Goal: Communication & Community: Participate in discussion

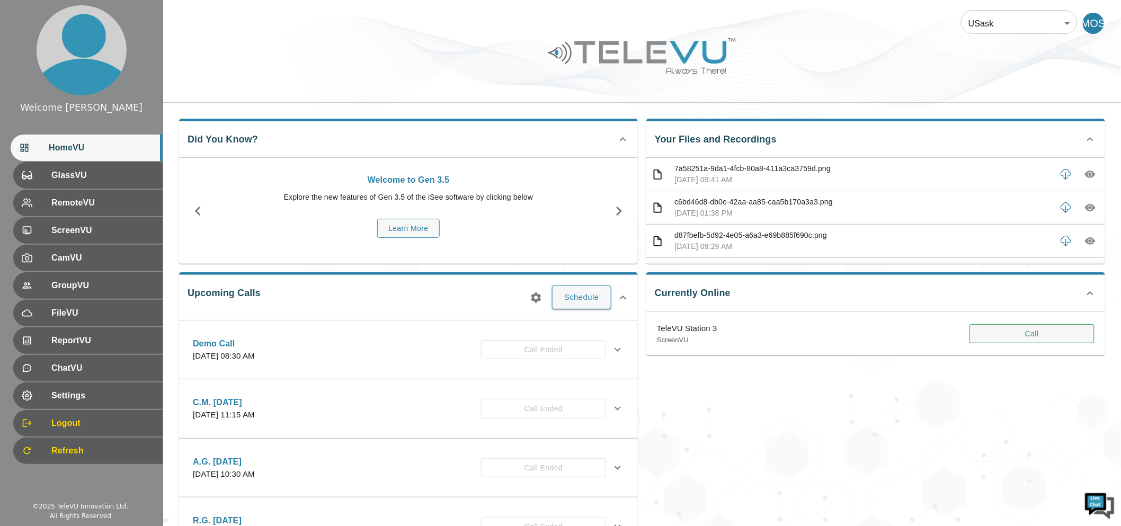
click at [1071, 335] on button "Call" at bounding box center [1032, 334] width 125 height 20
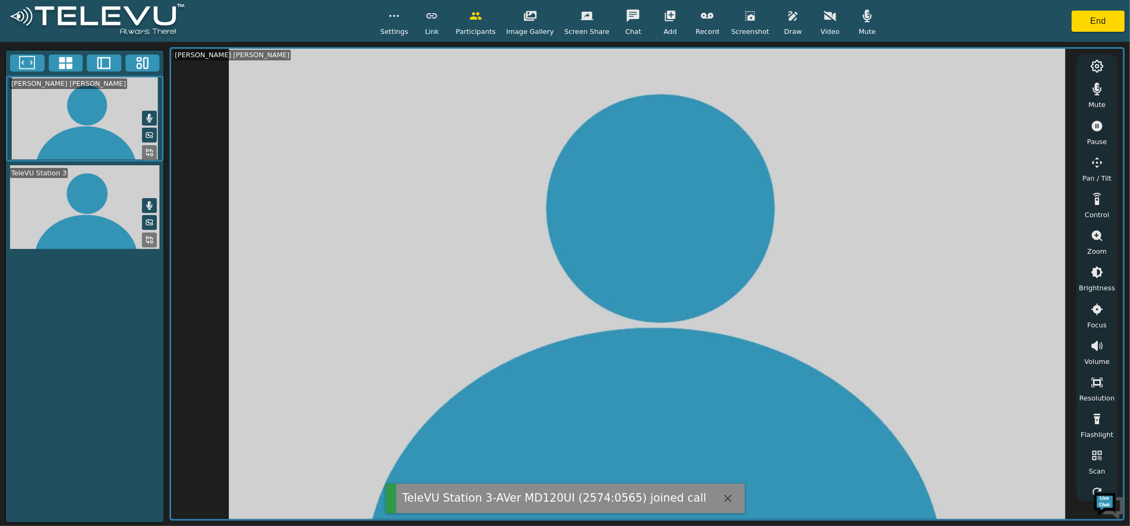
click at [869, 30] on span "Mute" at bounding box center [867, 31] width 17 height 10
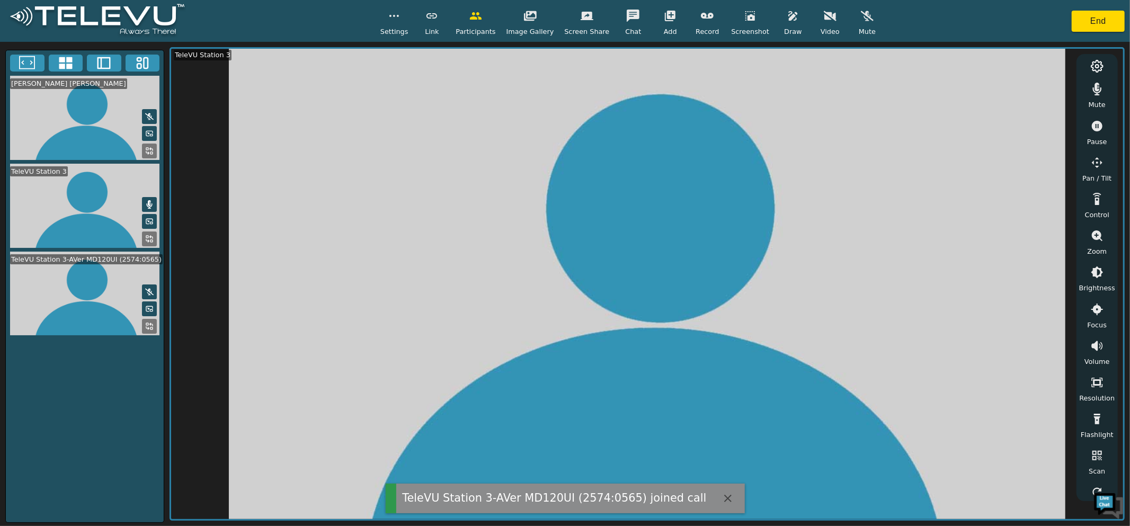
click at [1109, 84] on div "Mute" at bounding box center [1097, 93] width 26 height 31
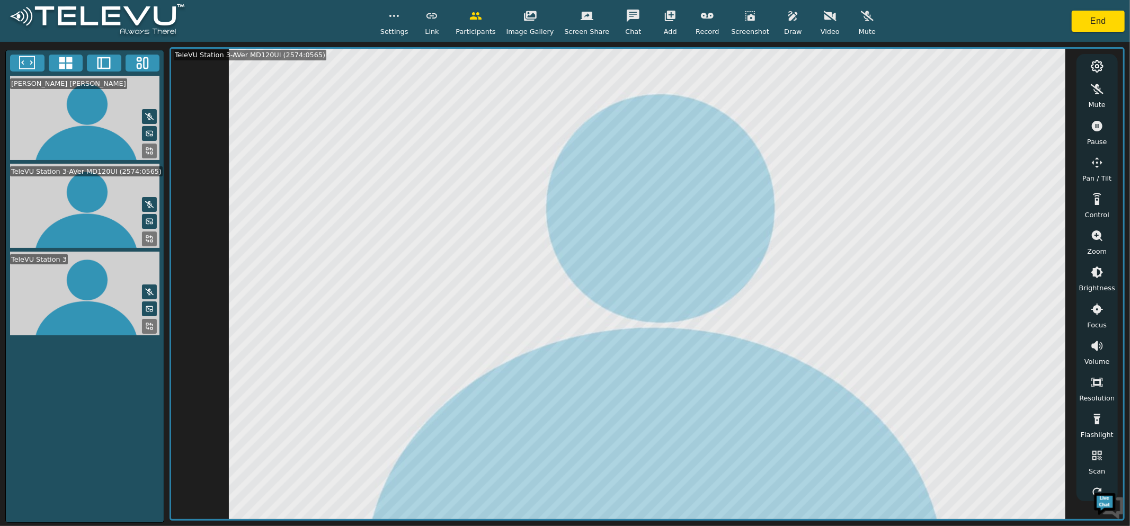
click at [1090, 174] on span "Pan / Tilt" at bounding box center [1097, 178] width 29 height 10
drag, startPoint x: 1074, startPoint y: 79, endPoint x: 1059, endPoint y: 95, distance: 21.0
click at [1073, 80] on div at bounding box center [1063, 69] width 26 height 21
click at [1059, 95] on icon "button" at bounding box center [1063, 91] width 13 height 13
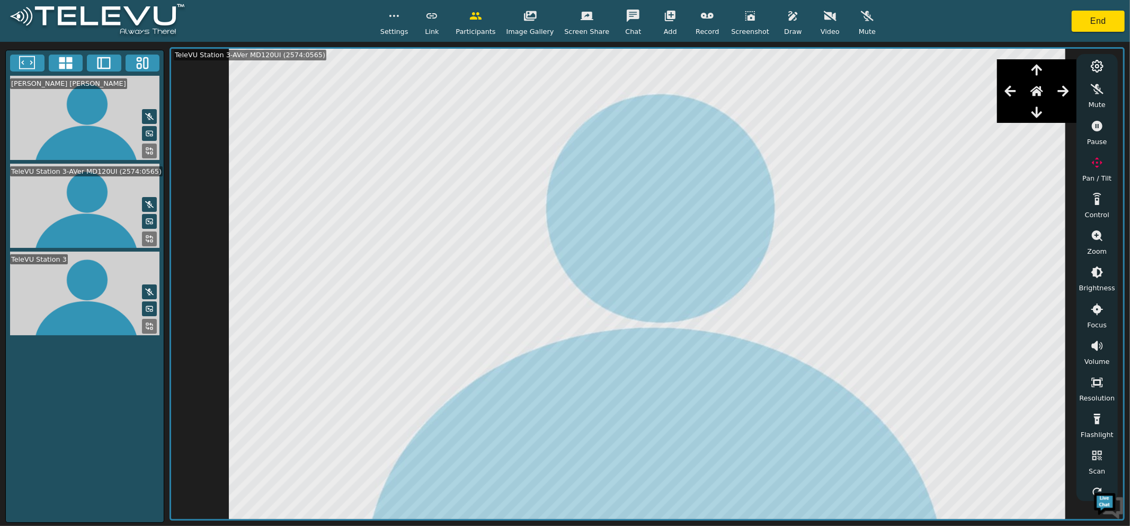
click at [1060, 95] on icon "button" at bounding box center [1063, 91] width 13 height 13
click at [1011, 98] on button "button" at bounding box center [1010, 91] width 26 height 21
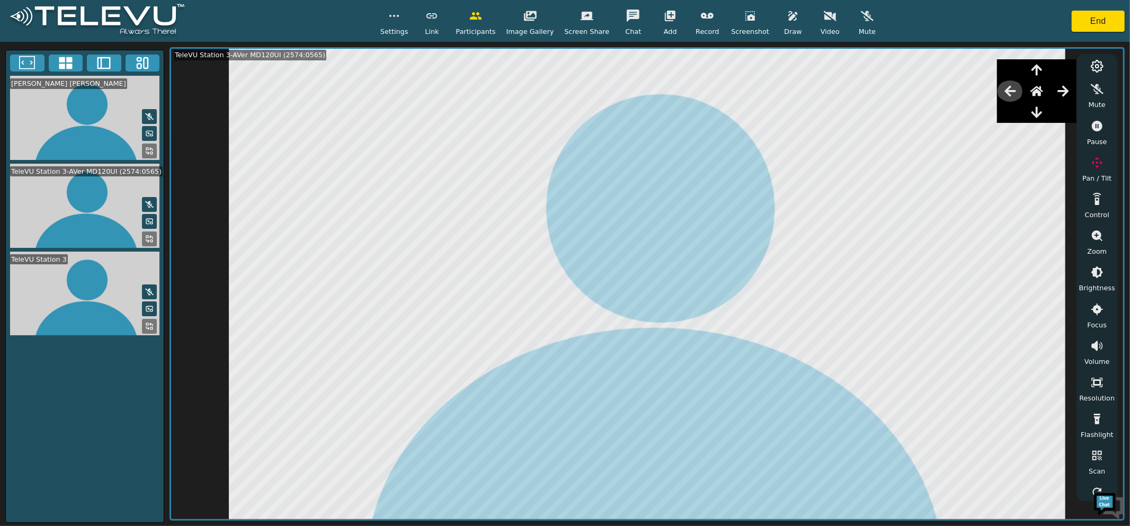
click at [1020, 95] on button "button" at bounding box center [1010, 91] width 26 height 21
click at [1015, 95] on icon "button" at bounding box center [1010, 91] width 13 height 13
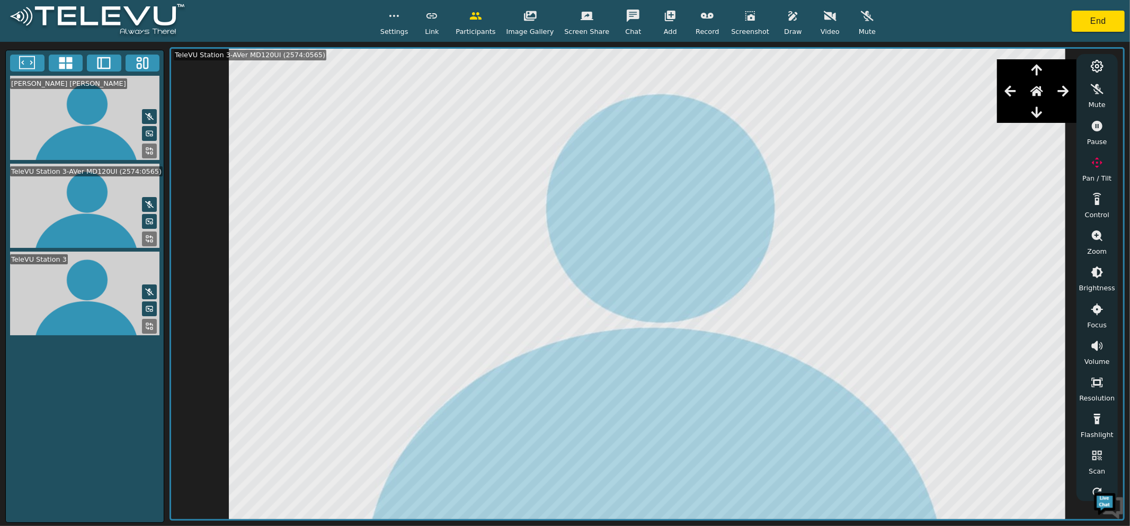
click at [1015, 95] on icon "button" at bounding box center [1010, 91] width 13 height 13
click at [1047, 94] on button "button" at bounding box center [1037, 91] width 26 height 21
click at [1057, 93] on icon "button" at bounding box center [1063, 91] width 13 height 13
click at [1037, 93] on icon "button" at bounding box center [1037, 91] width 13 height 13
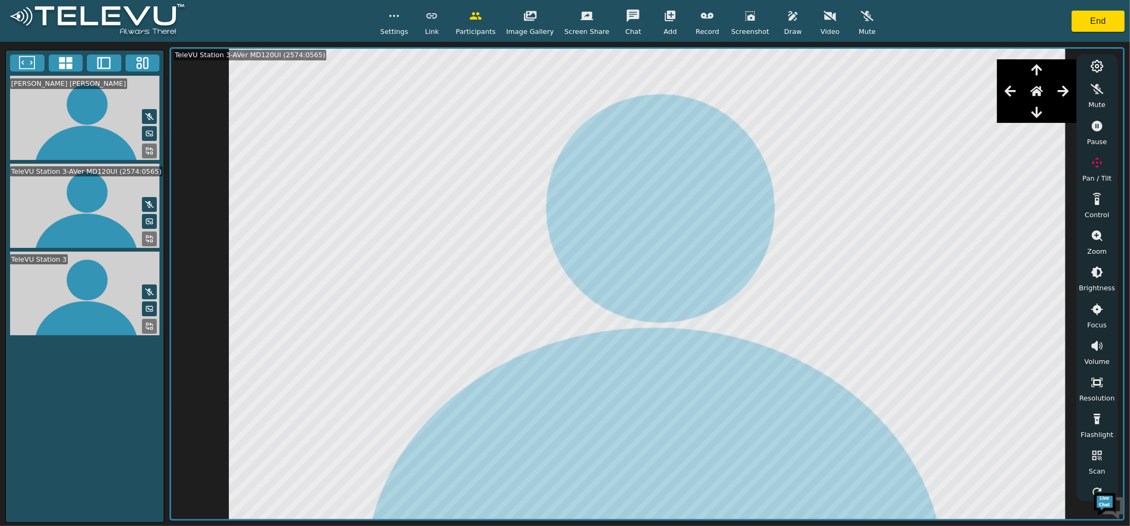
click at [1014, 85] on icon "button" at bounding box center [1010, 91] width 13 height 13
click at [1033, 106] on icon "button" at bounding box center [1037, 112] width 13 height 13
drag, startPoint x: 1019, startPoint y: 100, endPoint x: 1013, endPoint y: 98, distance: 6.7
click at [1019, 100] on div at bounding box center [1036, 91] width 79 height 21
click at [1010, 96] on icon "button" at bounding box center [1010, 91] width 13 height 13
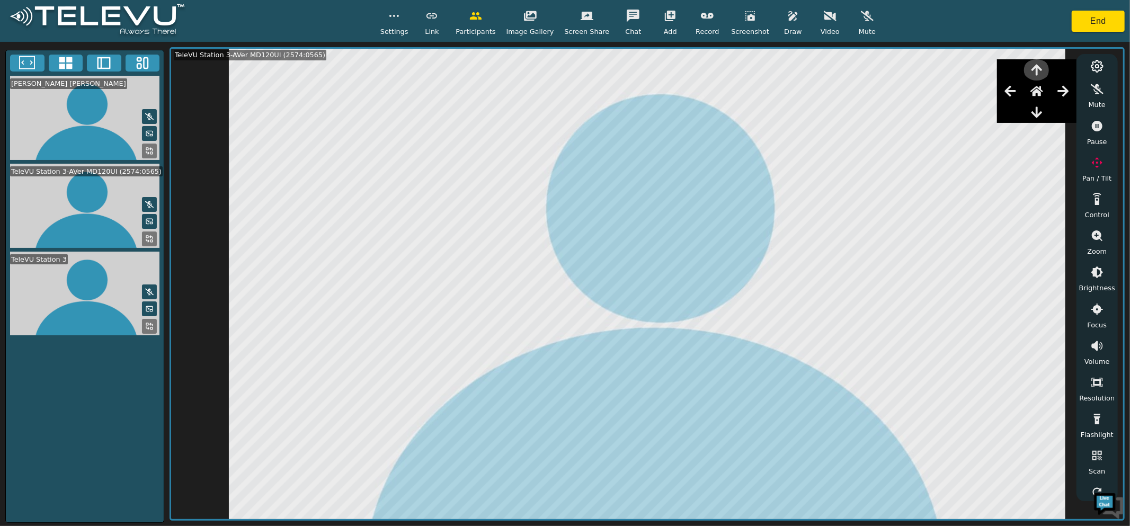
click at [1039, 66] on icon "button" at bounding box center [1037, 70] width 13 height 13
click at [1040, 114] on icon "button" at bounding box center [1037, 112] width 13 height 13
click at [791, 20] on icon "button" at bounding box center [793, 16] width 13 height 13
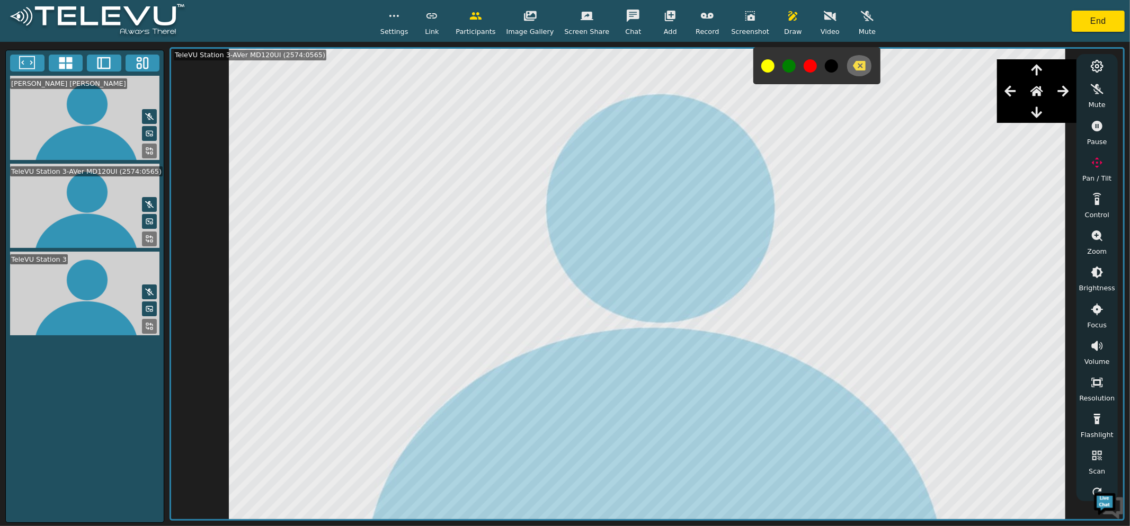
click at [853, 61] on icon "button" at bounding box center [859, 65] width 13 height 13
click at [810, 69] on div at bounding box center [817, 65] width 127 height 37
click at [809, 69] on button at bounding box center [810, 65] width 13 height 13
click at [853, 64] on icon "button" at bounding box center [859, 65] width 13 height 13
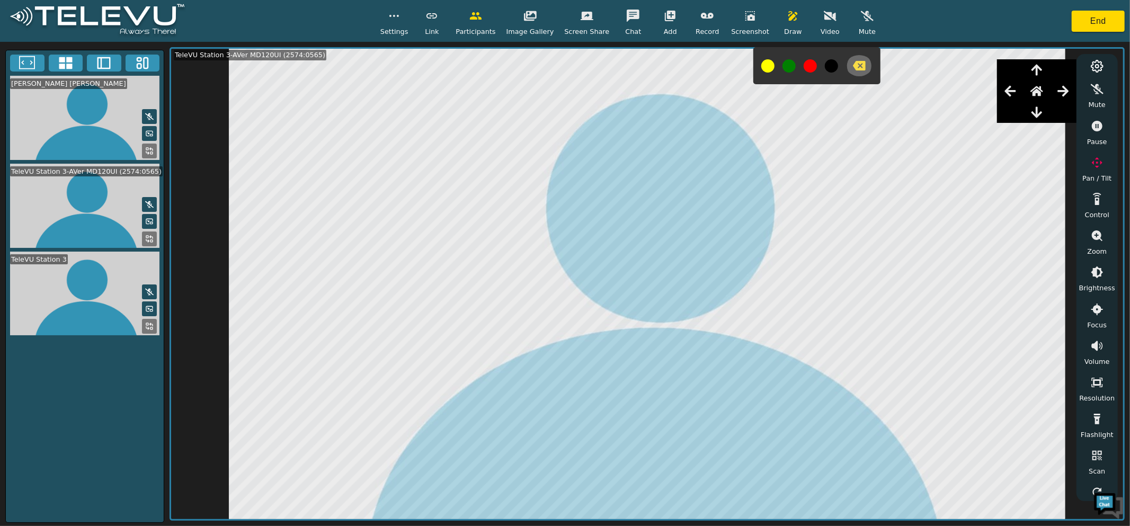
drag, startPoint x: 853, startPoint y: 64, endPoint x: 845, endPoint y: 59, distance: 10.0
click at [853, 64] on icon "button" at bounding box center [859, 65] width 13 height 13
click at [789, 17] on icon "button" at bounding box center [793, 16] width 9 height 10
click at [854, 73] on button "button" at bounding box center [859, 65] width 26 height 21
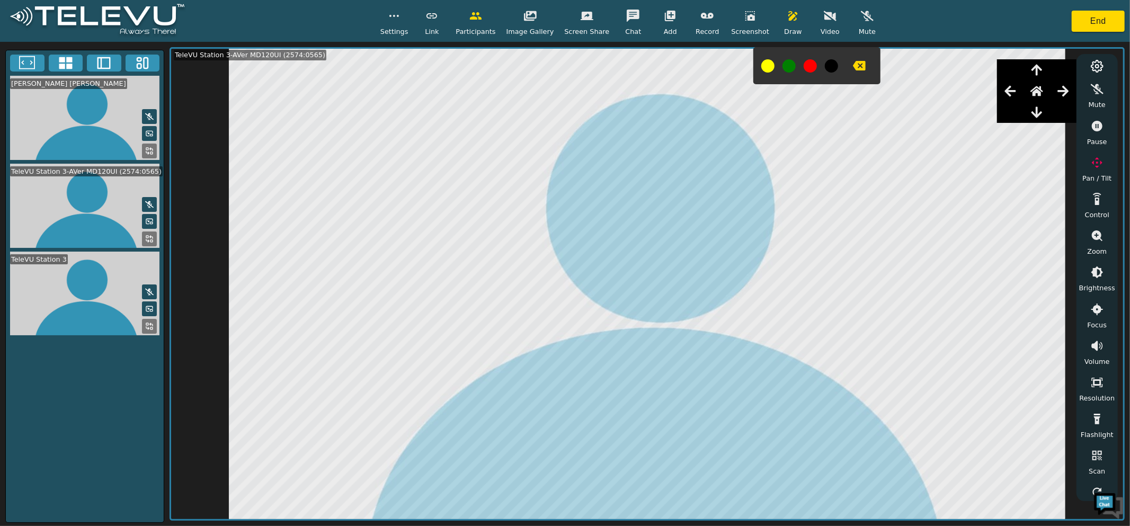
click at [766, 8] on div "Settings Link Participants Image Gallery Screen Share Chat Add Record Screensho…" at bounding box center [631, 20] width 500 height 31
click at [787, 10] on icon "button" at bounding box center [793, 16] width 13 height 13
click at [1095, 249] on span "Zoom" at bounding box center [1097, 251] width 20 height 10
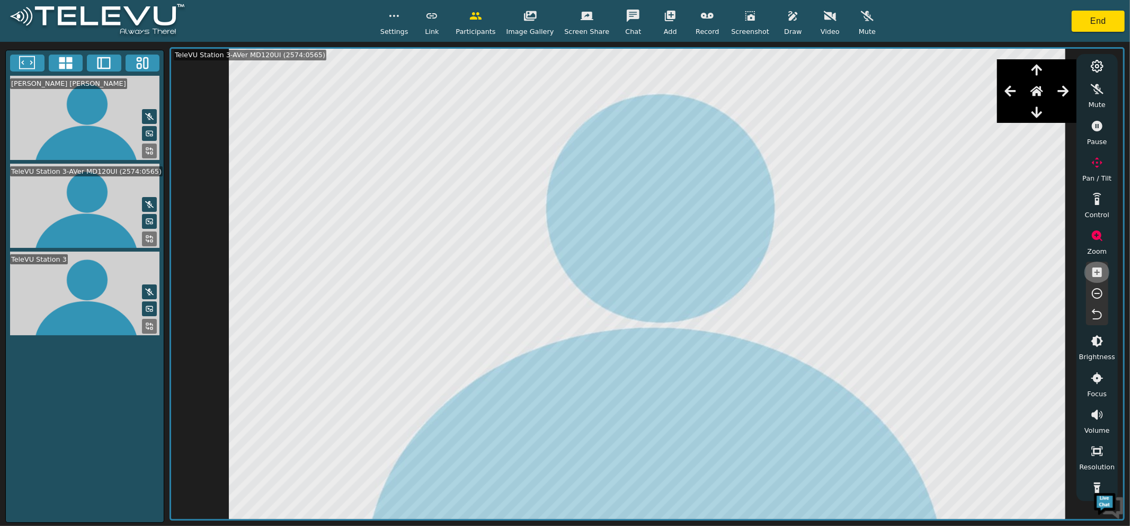
click at [1098, 269] on icon "button" at bounding box center [1098, 273] width 10 height 10
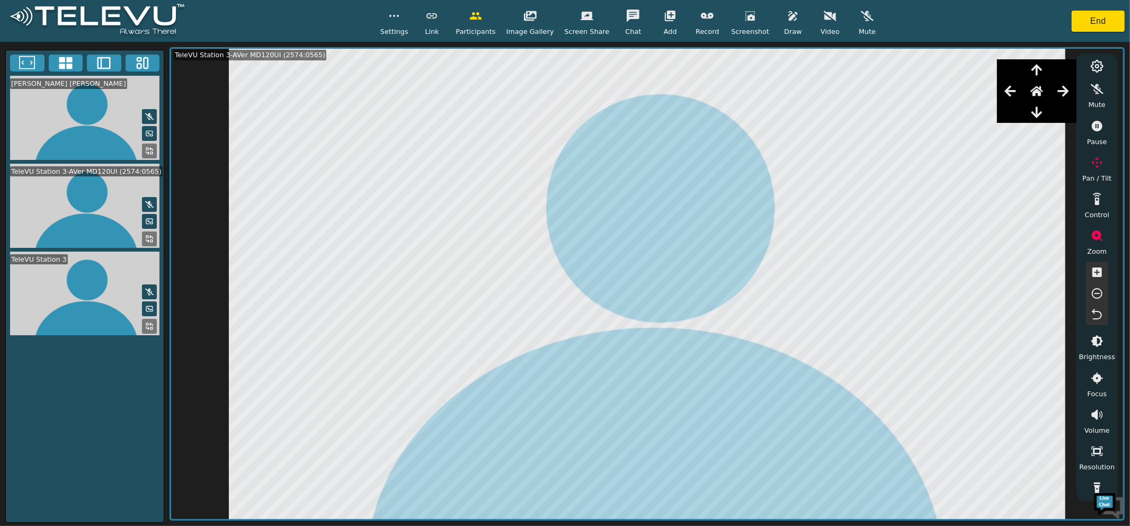
click at [1098, 269] on icon "button" at bounding box center [1098, 273] width 10 height 10
click at [1097, 273] on icon "button" at bounding box center [1097, 272] width 13 height 13
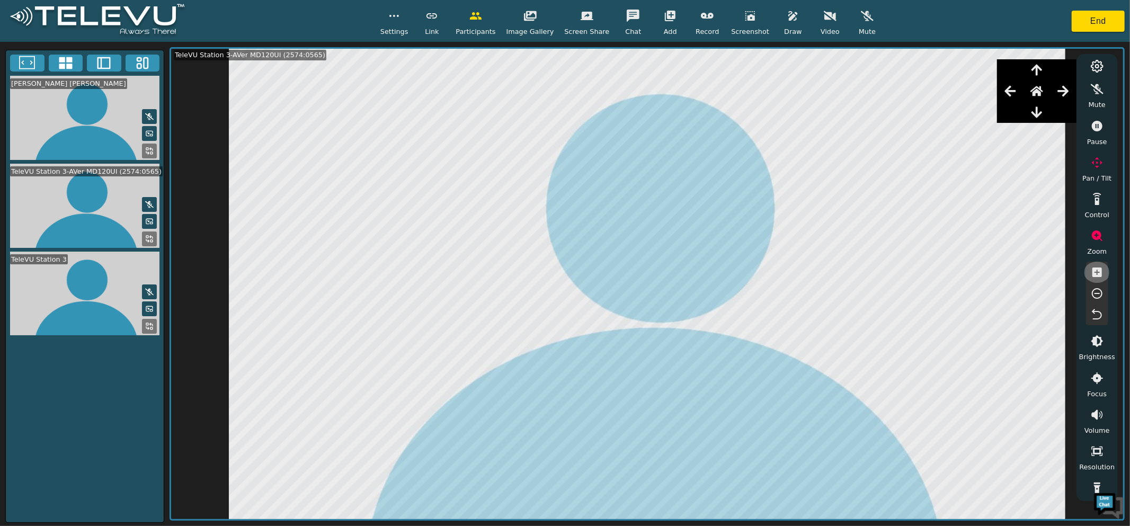
click at [1097, 273] on icon "button" at bounding box center [1097, 272] width 13 height 13
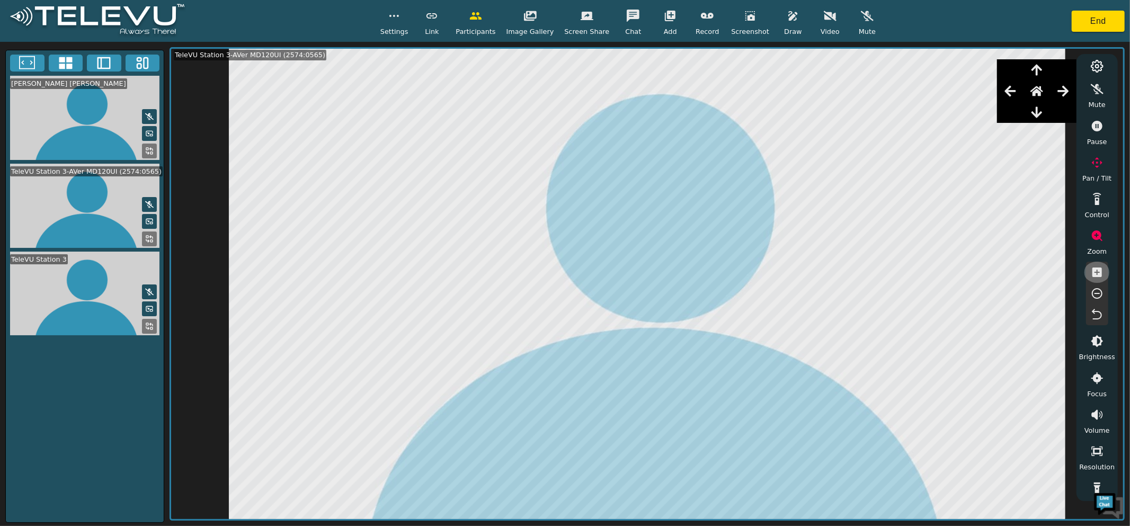
click at [1097, 273] on icon "button" at bounding box center [1097, 272] width 13 height 13
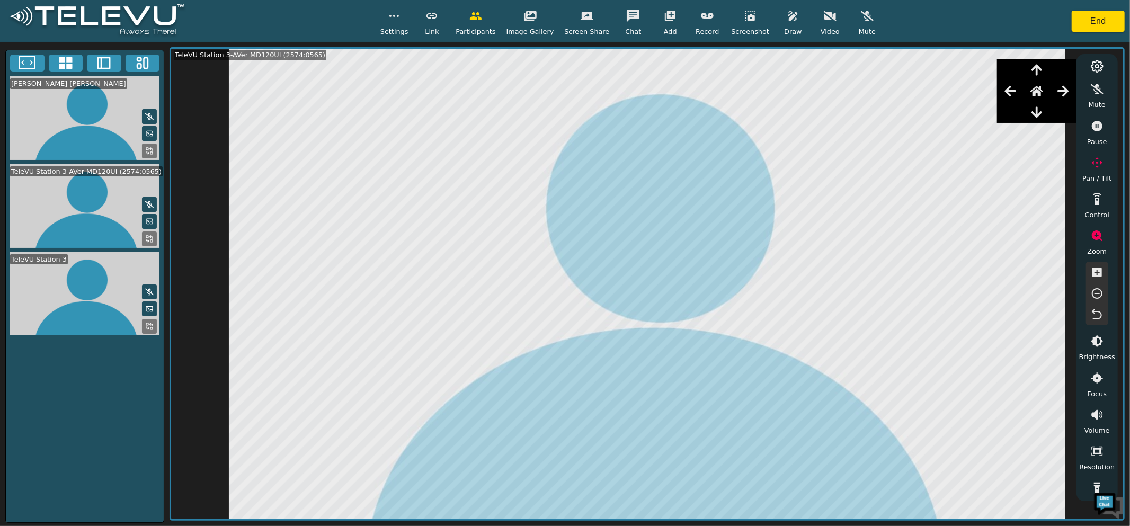
click at [1097, 273] on icon "button" at bounding box center [1098, 273] width 10 height 10
click at [1044, 116] on button "button" at bounding box center [1037, 112] width 26 height 21
click at [1009, 93] on icon "button" at bounding box center [1010, 91] width 11 height 11
click at [1095, 263] on button "button" at bounding box center [1097, 272] width 26 height 21
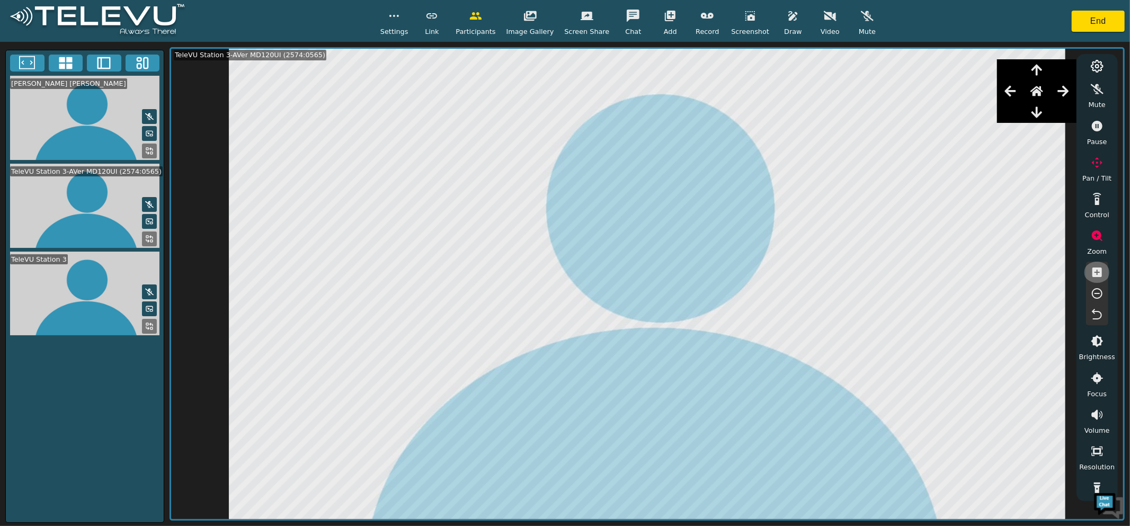
click at [1095, 263] on button "button" at bounding box center [1097, 272] width 26 height 21
click at [1094, 267] on icon "button" at bounding box center [1097, 272] width 13 height 13
click at [1094, 268] on icon "button" at bounding box center [1098, 273] width 10 height 10
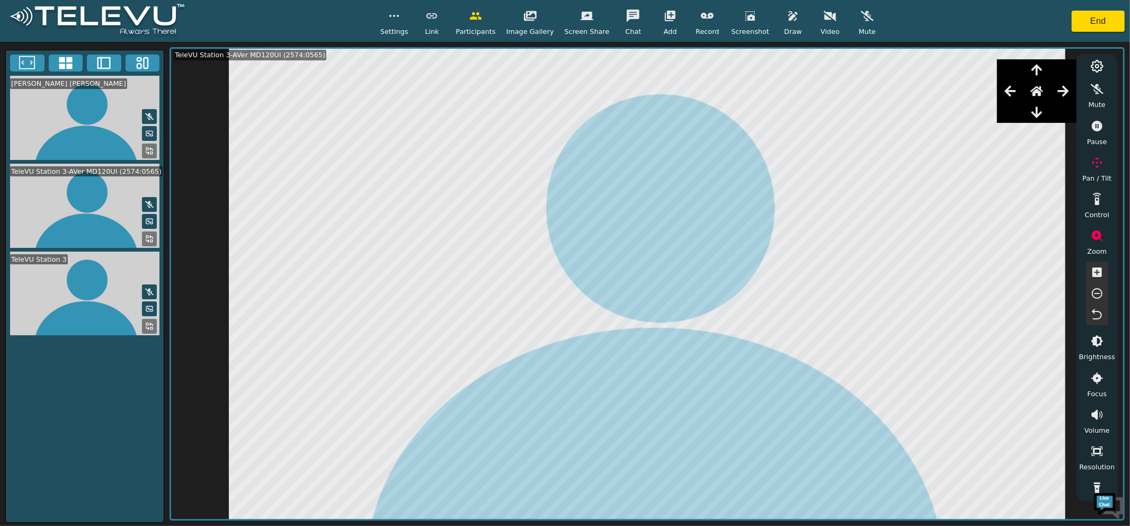
click at [1096, 316] on icon "button" at bounding box center [1097, 314] width 13 height 13
click at [833, 28] on span "Video" at bounding box center [830, 31] width 19 height 10
drag, startPoint x: 1013, startPoint y: 84, endPoint x: 1053, endPoint y: 85, distance: 39.2
click at [1013, 84] on button "button" at bounding box center [1010, 91] width 26 height 21
click at [1054, 85] on button "button" at bounding box center [1063, 91] width 26 height 21
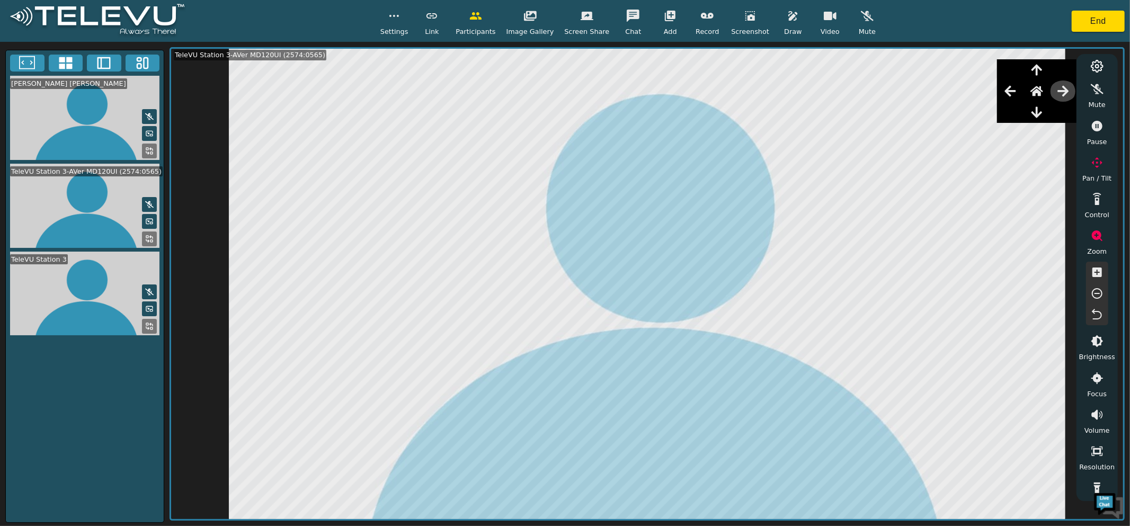
drag, startPoint x: 1056, startPoint y: 85, endPoint x: 1065, endPoint y: 88, distance: 9.9
click at [1058, 86] on button "button" at bounding box center [1063, 91] width 26 height 21
click at [1065, 88] on icon "button" at bounding box center [1063, 91] width 11 height 11
drag, startPoint x: 1047, startPoint y: 100, endPoint x: 1045, endPoint y: 107, distance: 7.4
click at [1047, 104] on div at bounding box center [1036, 91] width 79 height 64
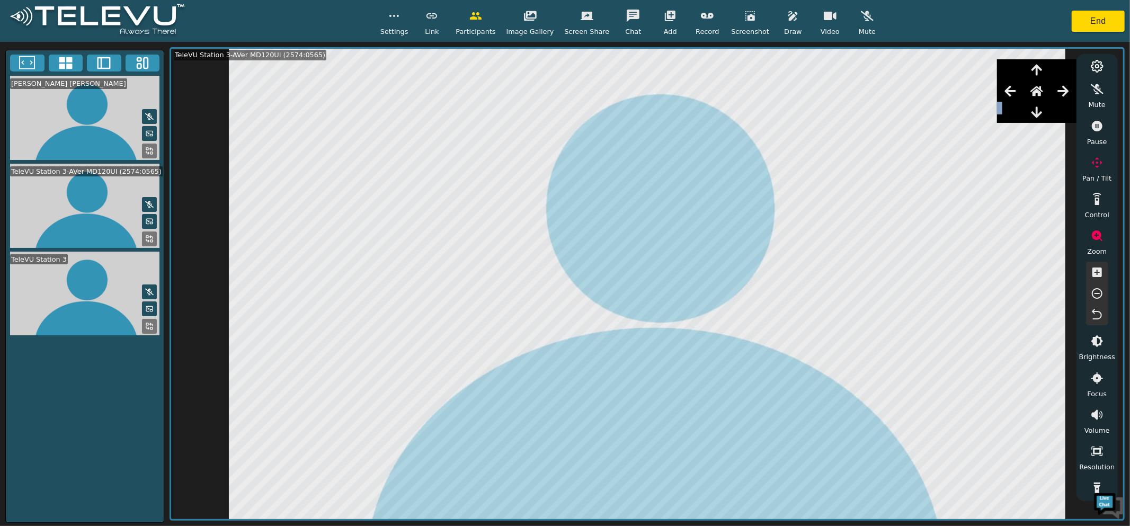
click at [1005, 91] on icon "button" at bounding box center [1010, 91] width 11 height 11
click at [1077, 88] on div "Mute Pause Pan / Tilt Control Zoom Brightness Focus Volume Resolution Flashligh…" at bounding box center [1097, 277] width 41 height 447
click at [1071, 90] on button "button" at bounding box center [1063, 91] width 26 height 21
click at [1019, 92] on button "button" at bounding box center [1010, 91] width 26 height 21
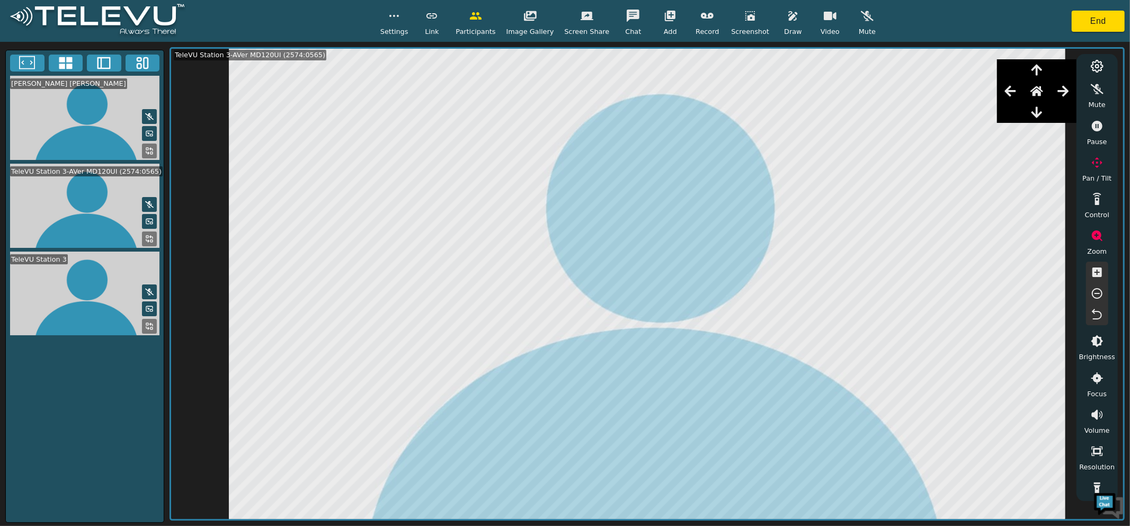
click at [1059, 92] on icon "button" at bounding box center [1063, 91] width 13 height 13
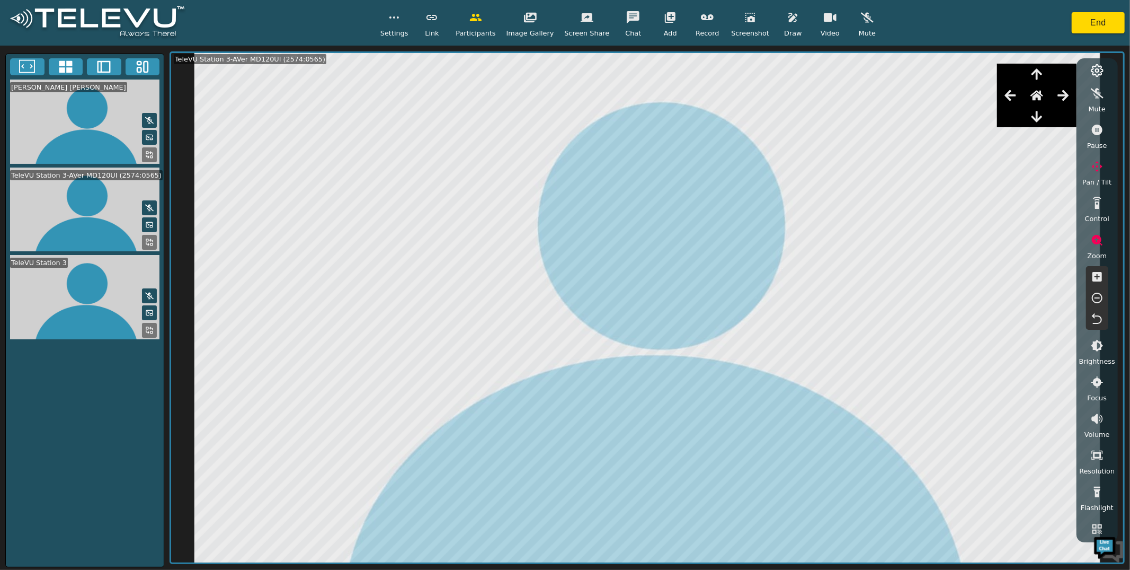
click at [824, 15] on icon "button" at bounding box center [830, 17] width 13 height 8
click at [1095, 278] on icon "button" at bounding box center [1097, 276] width 13 height 13
click at [1100, 317] on icon "button" at bounding box center [1097, 318] width 10 height 11
click at [1122, 182] on video at bounding box center [647, 308] width 952 height 510
click at [1111, 177] on div "Mute Pause Pan / Tilt Control Zoom Brightness Focus Volume Resolution Flashligh…" at bounding box center [1098, 306] width 36 height 459
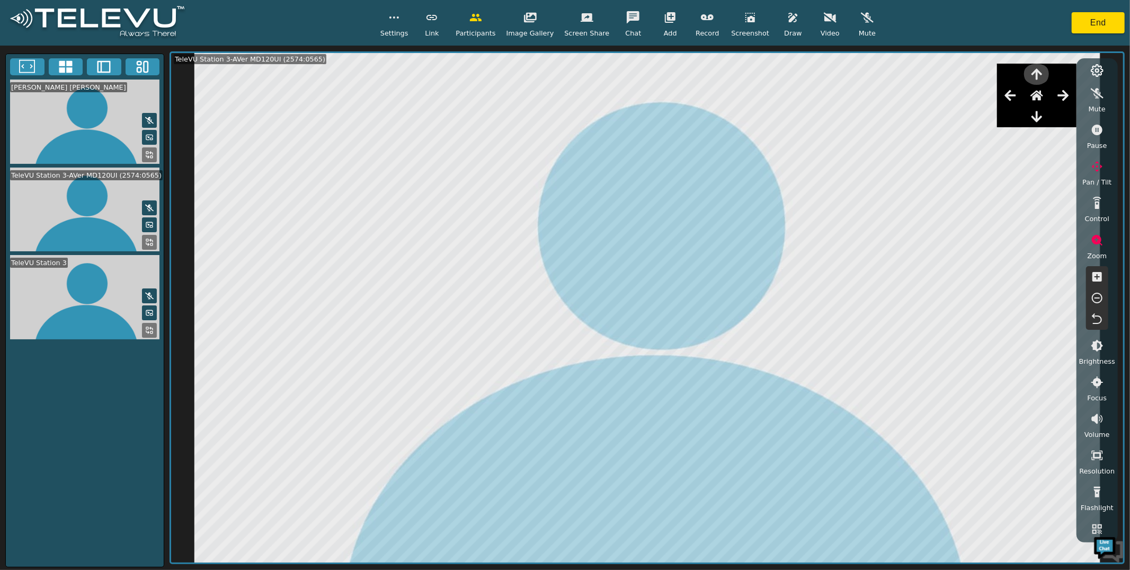
click at [1032, 78] on icon "button" at bounding box center [1037, 74] width 13 height 13
click at [1014, 93] on icon "button" at bounding box center [1010, 95] width 13 height 13
click at [1028, 79] on button "button" at bounding box center [1037, 74] width 26 height 21
click at [1033, 77] on icon "button" at bounding box center [1037, 74] width 13 height 13
click at [1049, 121] on div at bounding box center [1036, 116] width 79 height 21
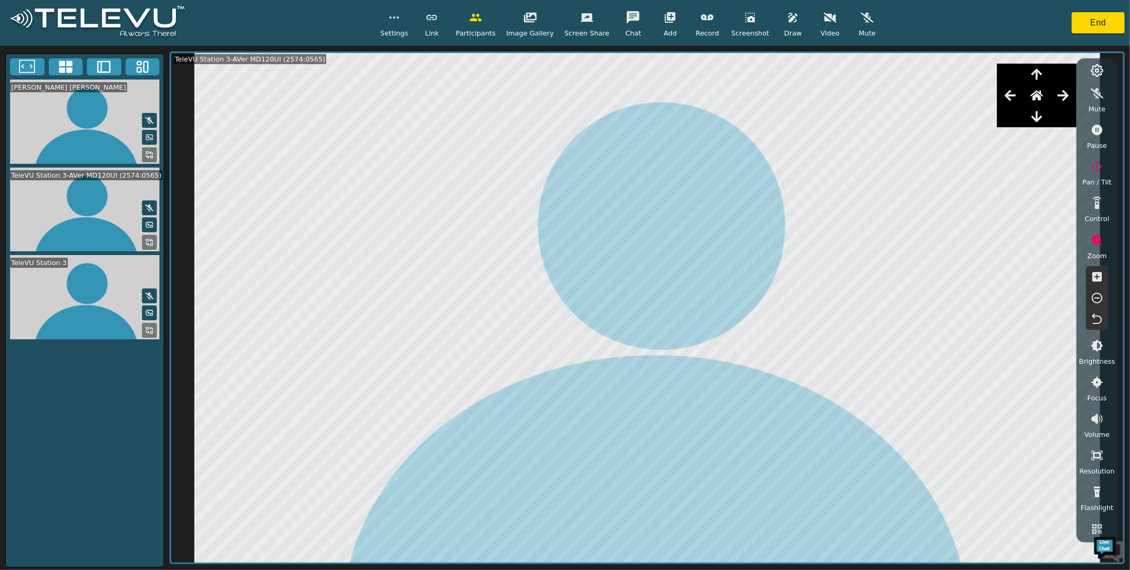
click at [1045, 121] on button "button" at bounding box center [1037, 116] width 26 height 21
click at [1044, 121] on button "button" at bounding box center [1037, 116] width 26 height 21
click at [1093, 278] on icon "button" at bounding box center [1098, 277] width 10 height 10
click at [1091, 277] on icon "button" at bounding box center [1097, 276] width 13 height 13
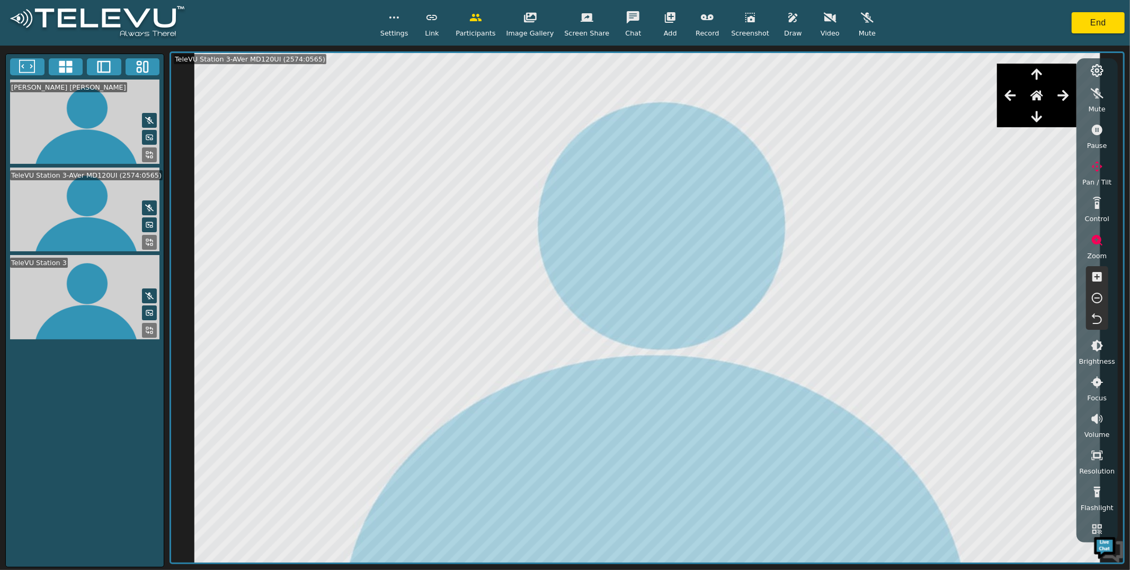
click at [533, 25] on button "button" at bounding box center [530, 17] width 26 height 21
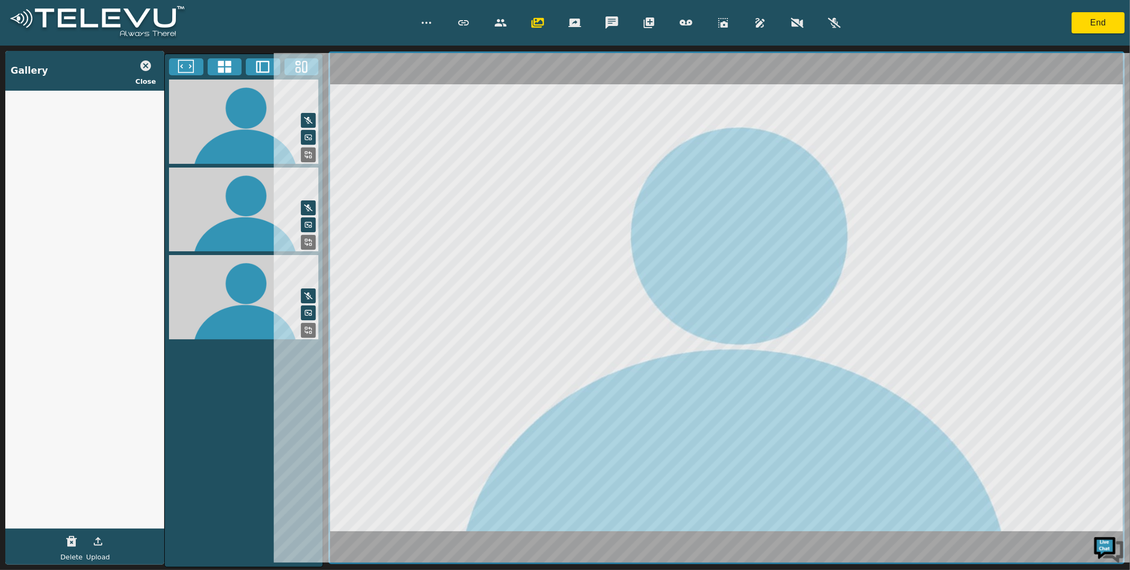
click at [145, 77] on span "Close" at bounding box center [146, 81] width 21 height 10
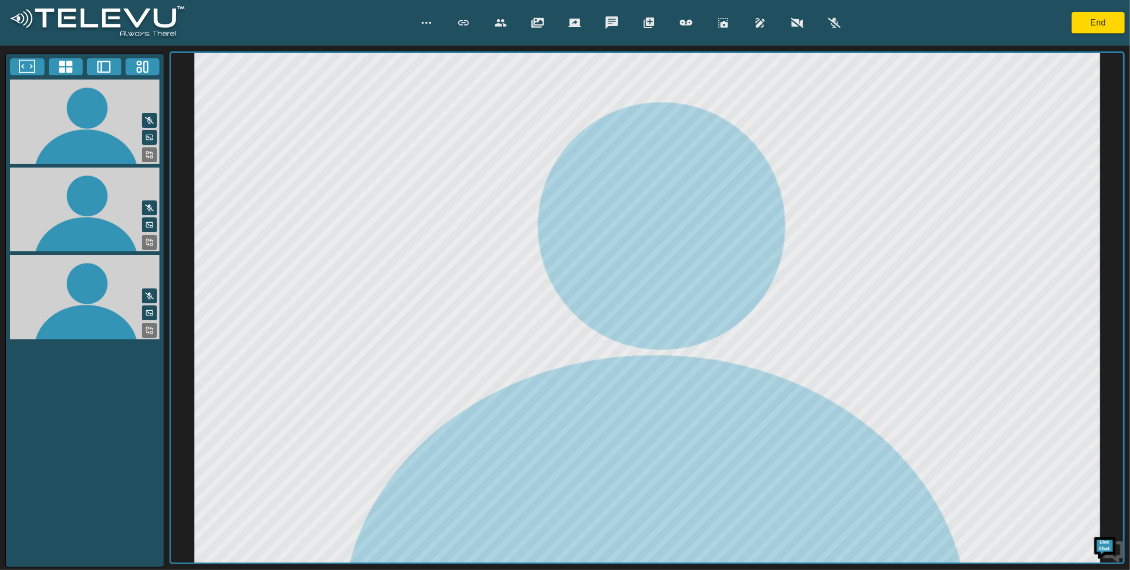
click at [727, 25] on icon "button" at bounding box center [724, 23] width 10 height 10
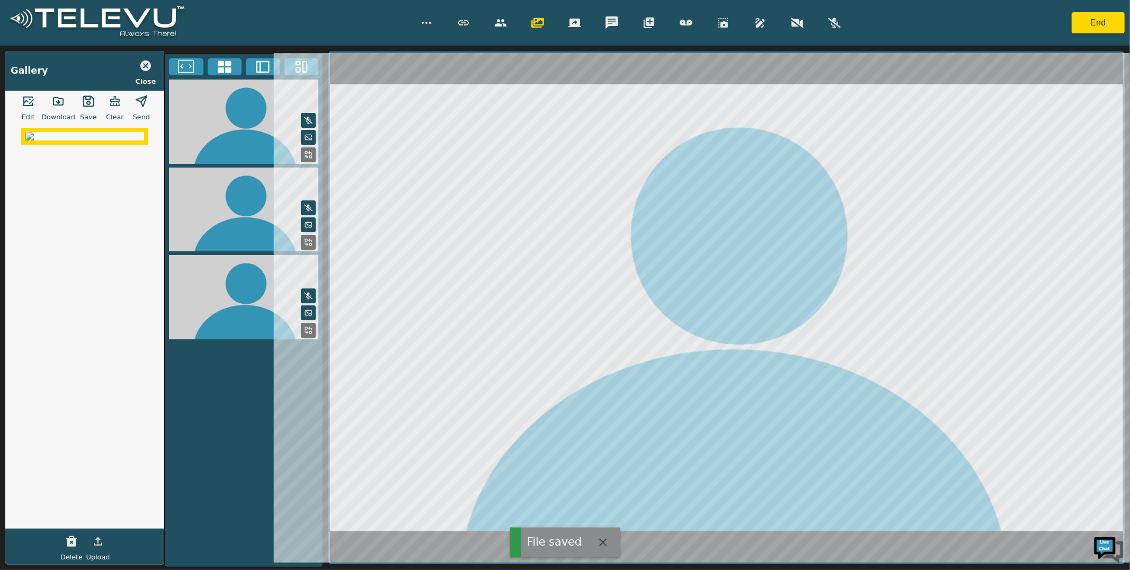
click at [26, 105] on icon "button" at bounding box center [28, 101] width 11 height 10
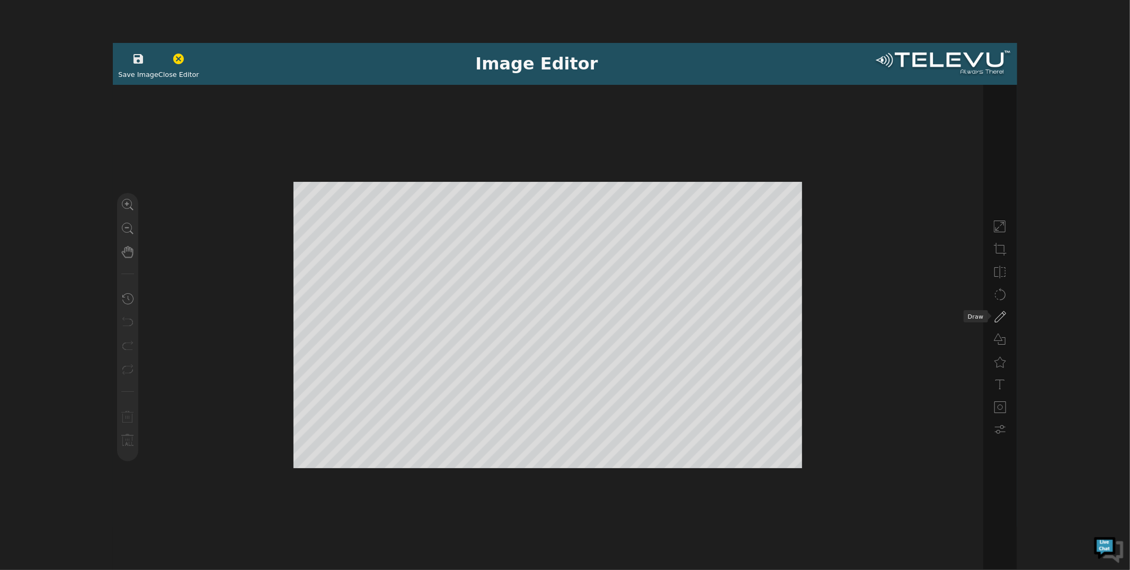
drag, startPoint x: 997, startPoint y: 317, endPoint x: 943, endPoint y: 317, distance: 54.6
click at [997, 317] on icon at bounding box center [1000, 317] width 13 height 13
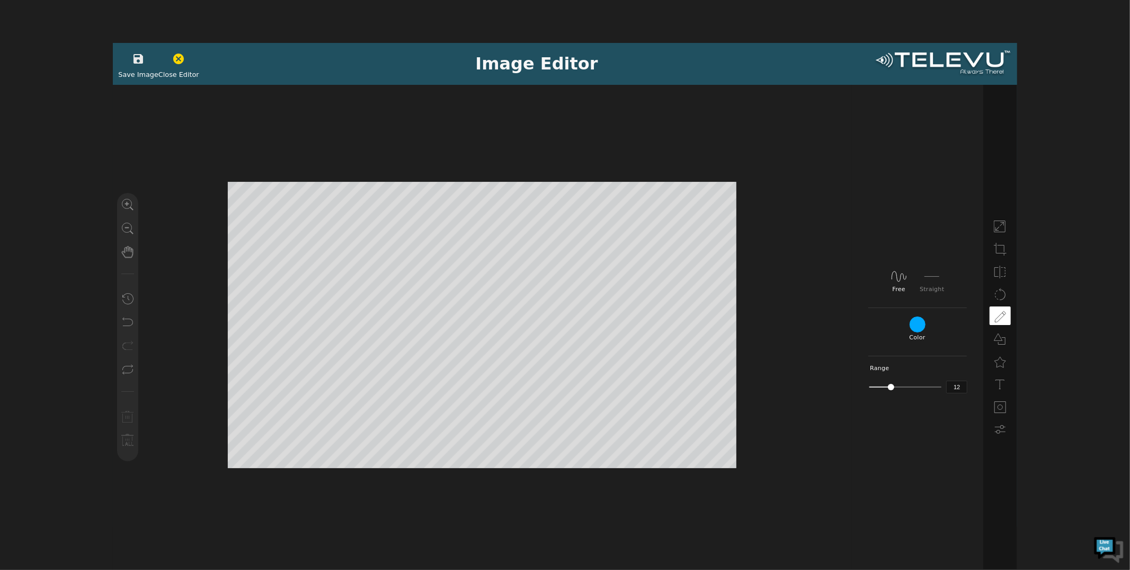
click at [129, 68] on div "Save Image" at bounding box center [138, 63] width 40 height 31
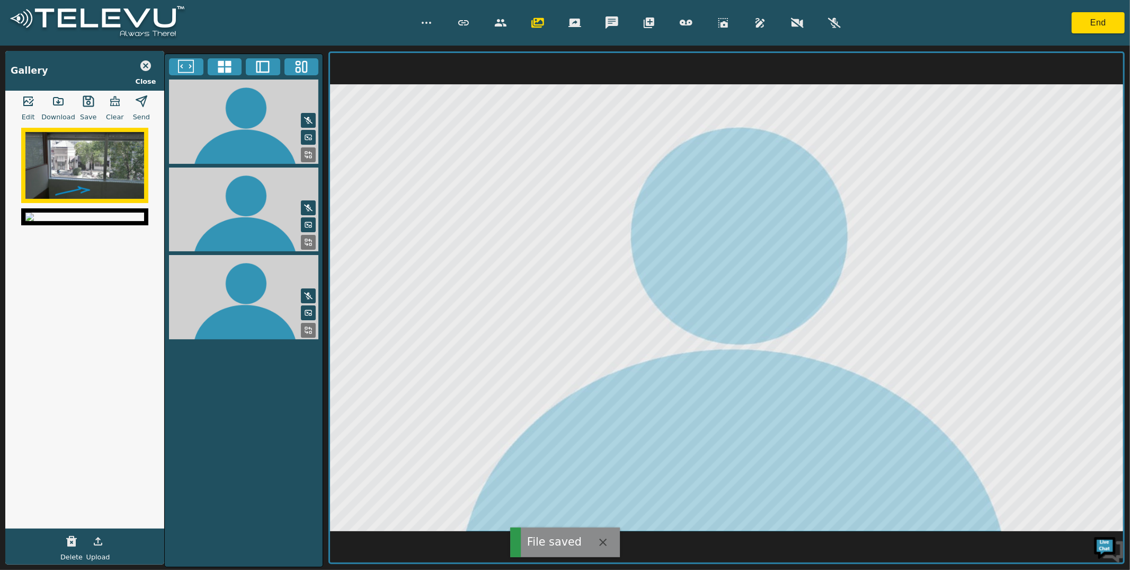
click at [138, 103] on icon "button" at bounding box center [141, 101] width 13 height 13
click at [144, 101] on polygon "button" at bounding box center [141, 101] width 11 height 11
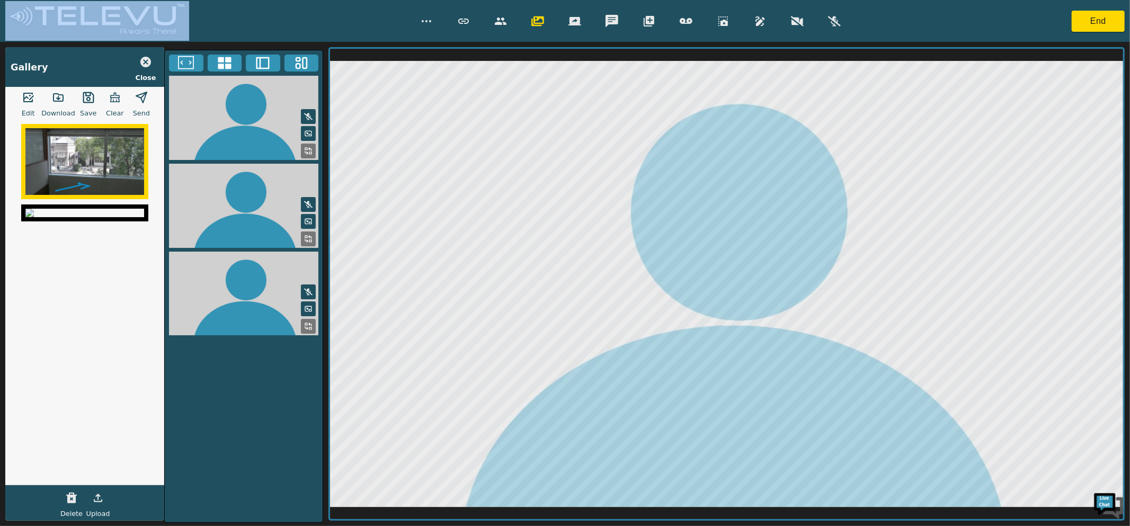
drag, startPoint x: 10, startPoint y: 42, endPoint x: 43, endPoint y: 36, distance: 34.0
click at [43, 36] on div "End Gallery Close Edit Download Save Clear Send Delete Upload" at bounding box center [565, 263] width 1130 height 526
click at [153, 68] on button "button" at bounding box center [145, 61] width 26 height 21
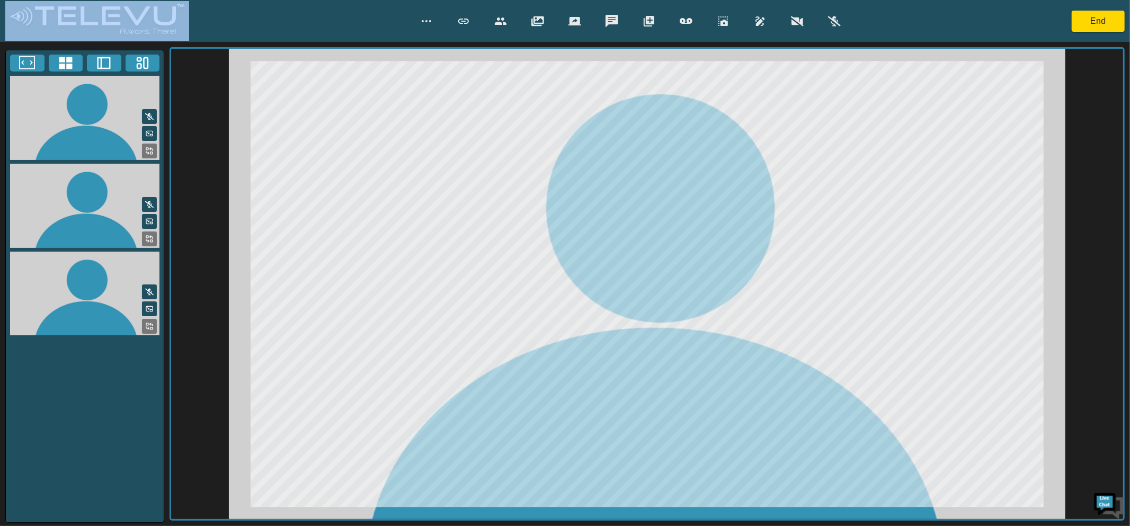
click at [533, 15] on icon "button" at bounding box center [538, 21] width 13 height 13
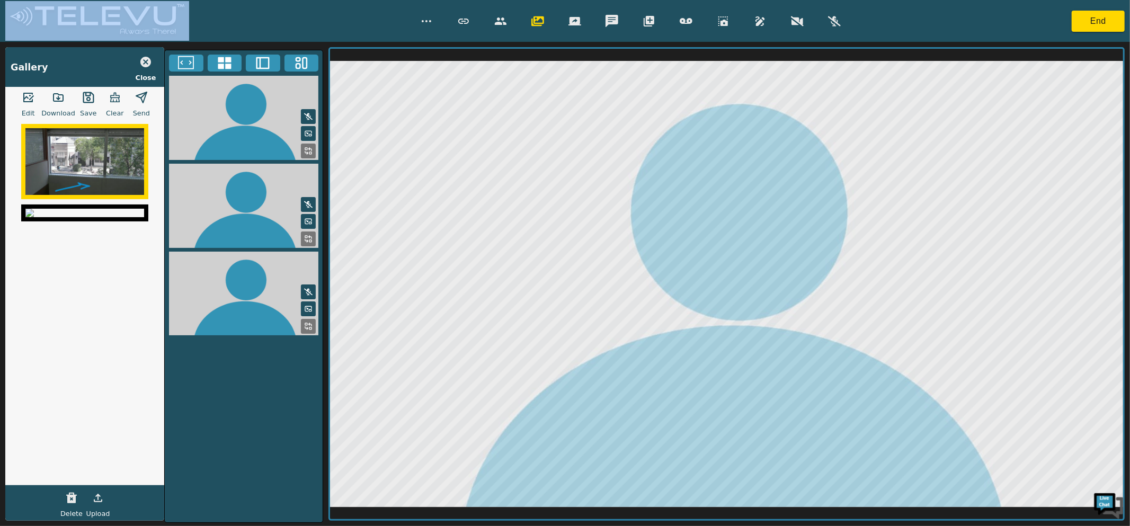
drag, startPoint x: 533, startPoint y: 15, endPoint x: 441, endPoint y: 25, distance: 92.7
click at [533, 15] on icon "button" at bounding box center [538, 21] width 13 height 13
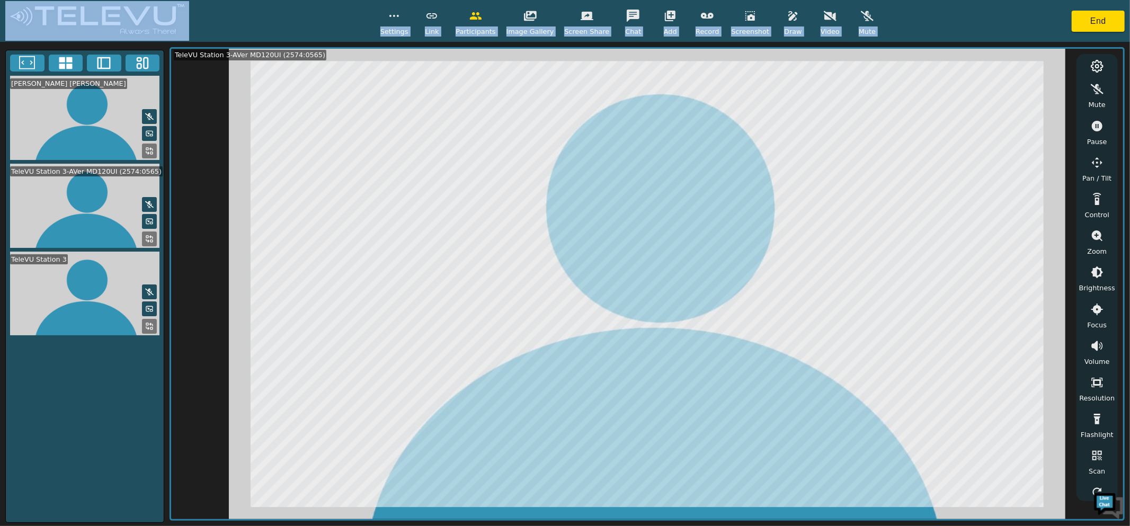
click at [312, 24] on div "Settings Link Participants Image Gallery Screen Share Chat Add Record Screensho…" at bounding box center [565, 21] width 1130 height 42
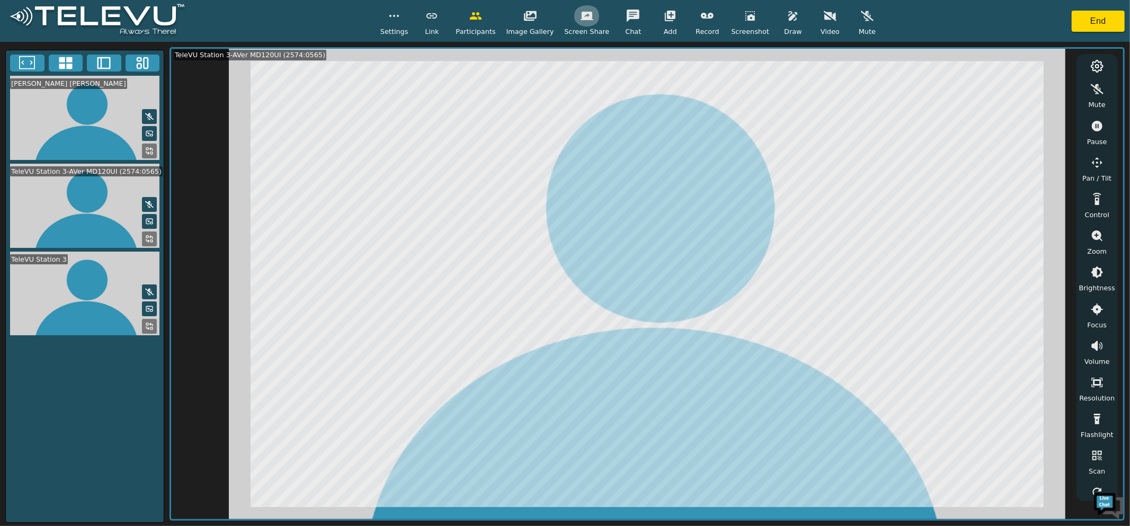
click at [581, 25] on button "button" at bounding box center [587, 15] width 26 height 21
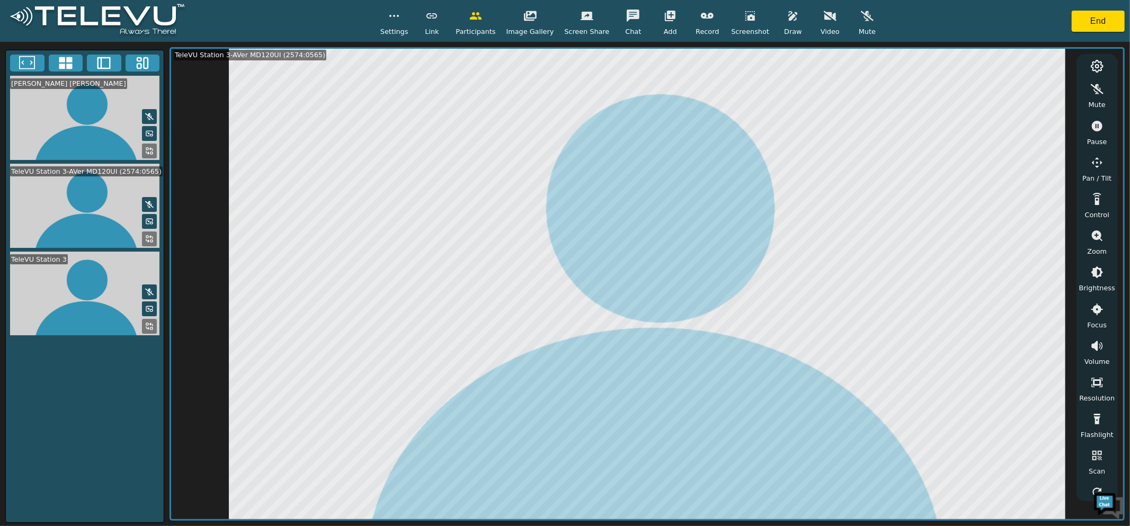
click at [717, 24] on div "Settings Link Participants Image Gallery Screen Share Chat Add Record Screensho…" at bounding box center [631, 20] width 500 height 31
click at [707, 24] on button "button" at bounding box center [707, 15] width 26 height 21
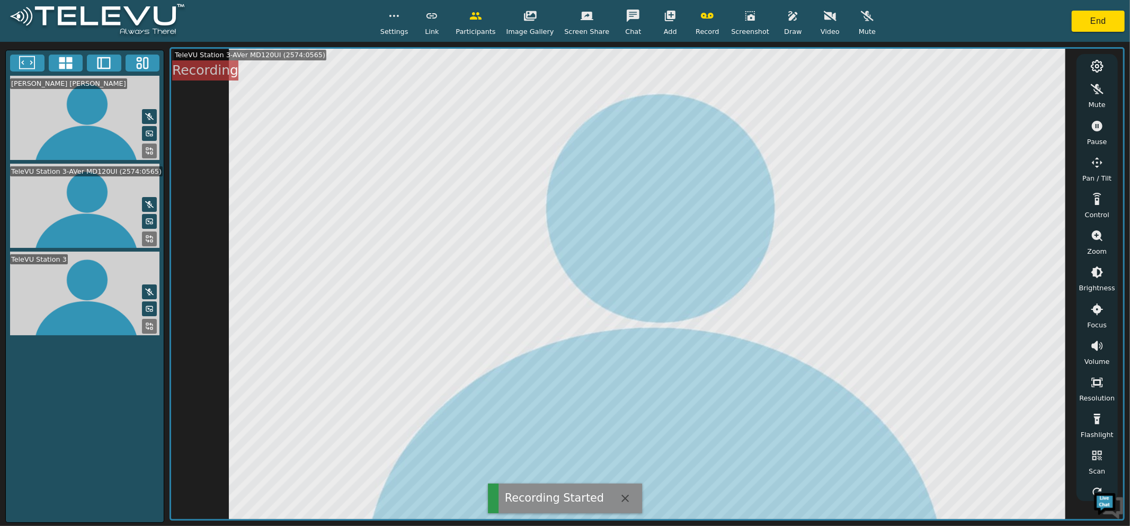
click at [706, 21] on icon "button" at bounding box center [707, 16] width 13 height 13
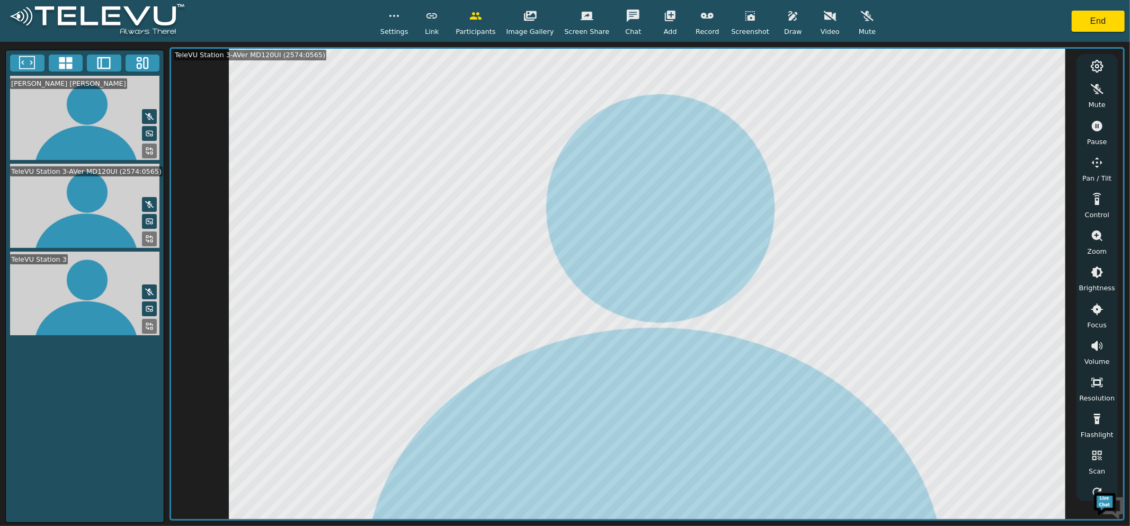
click at [669, 21] on icon "button" at bounding box center [670, 16] width 11 height 11
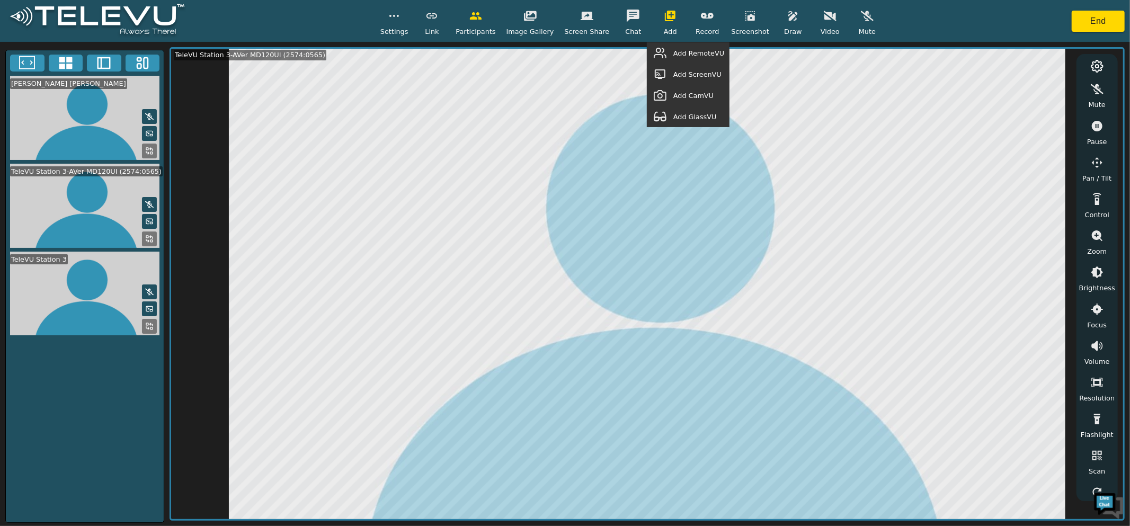
click at [659, 17] on button "button" at bounding box center [670, 15] width 26 height 21
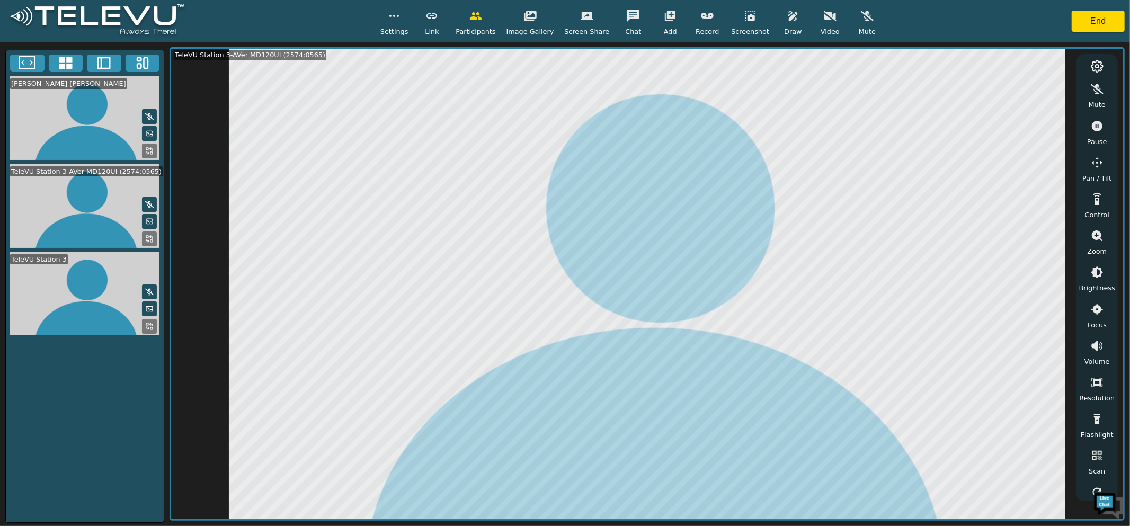
click at [627, 21] on icon "button" at bounding box center [633, 16] width 13 height 13
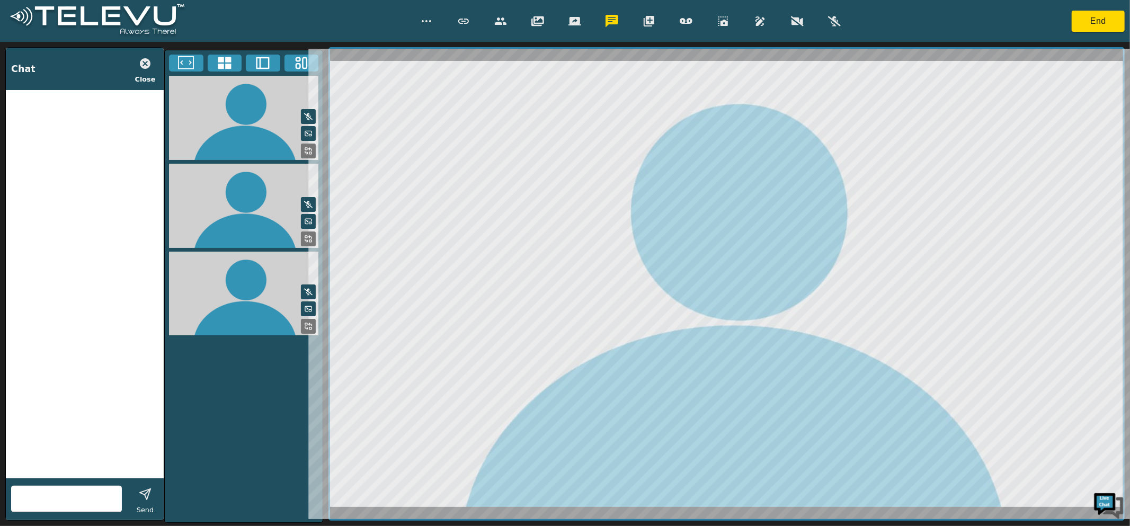
click at [60, 497] on input "text" at bounding box center [66, 499] width 111 height 17
type input "123"
click at [30, 495] on input "text" at bounding box center [66, 499] width 111 height 17
type input "test"
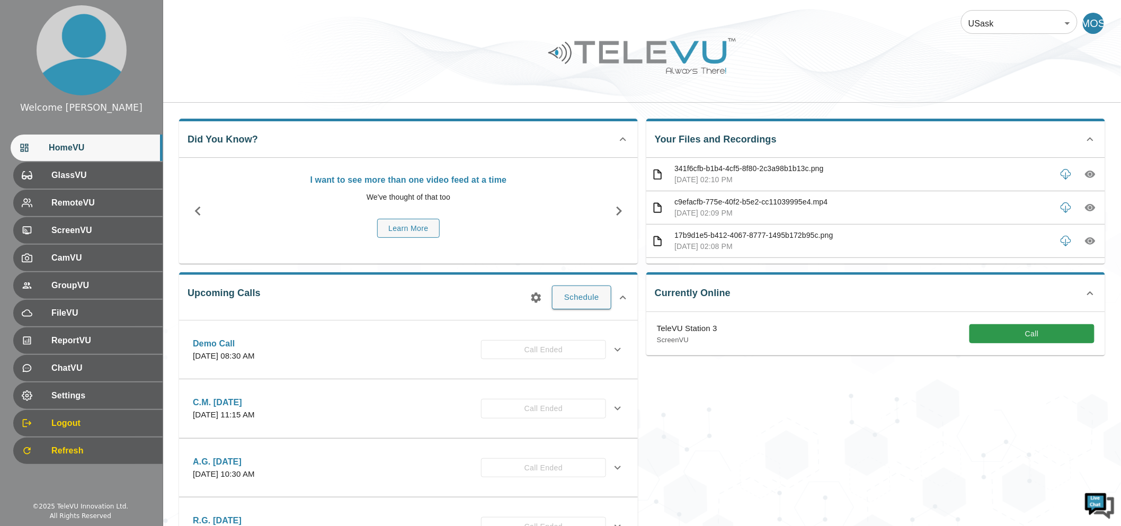
click at [1095, 170] on div "341f6cfb-b1b4-4cf5-8f80-2c3a98b1b13c.png [DATE] 02:10 PM" at bounding box center [876, 174] width 459 height 33
click at [1085, 176] on icon "button" at bounding box center [1090, 174] width 11 height 11
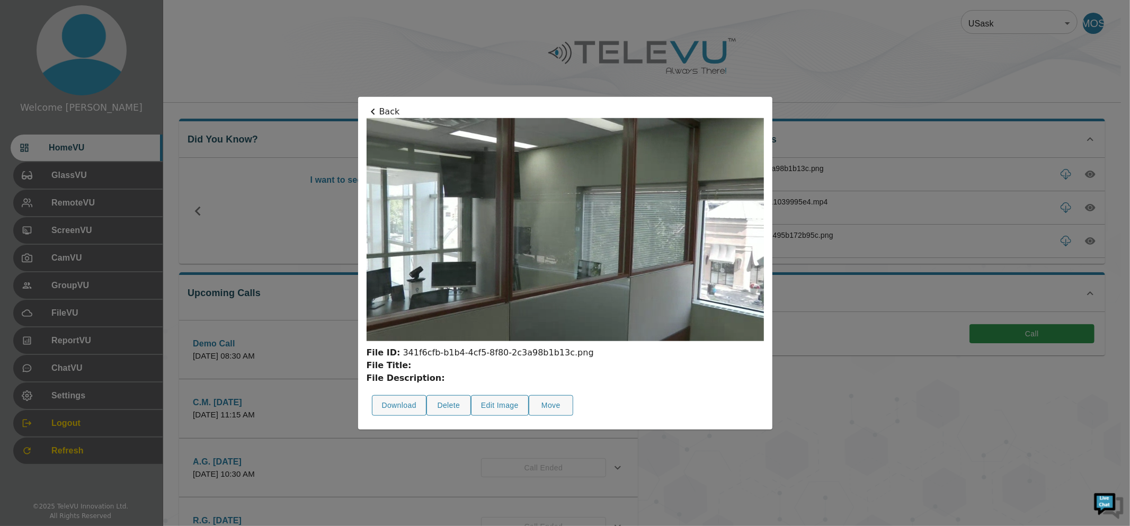
click at [825, 259] on div at bounding box center [565, 263] width 1130 height 526
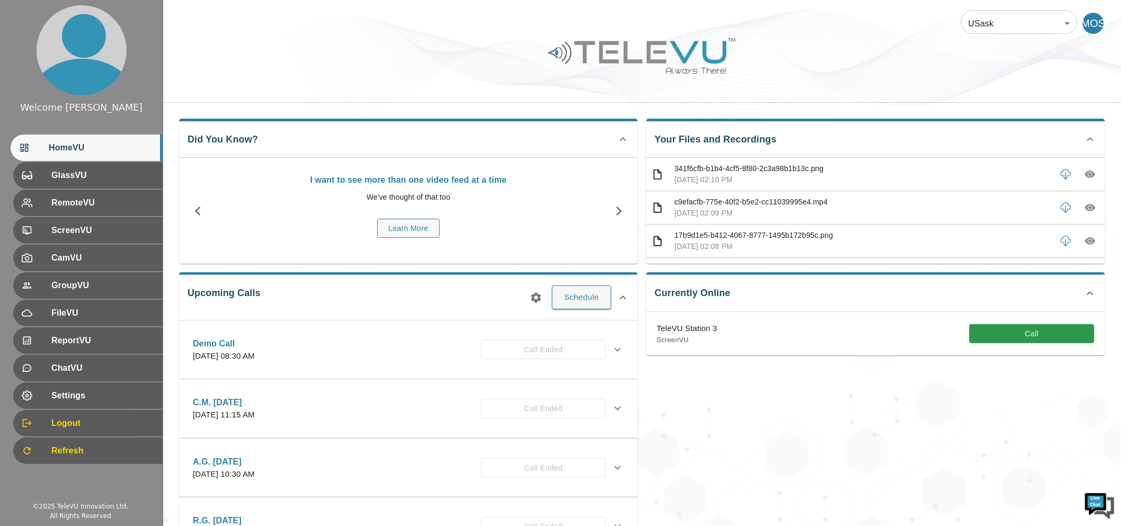
click at [1091, 208] on button "button" at bounding box center [1090, 207] width 19 height 19
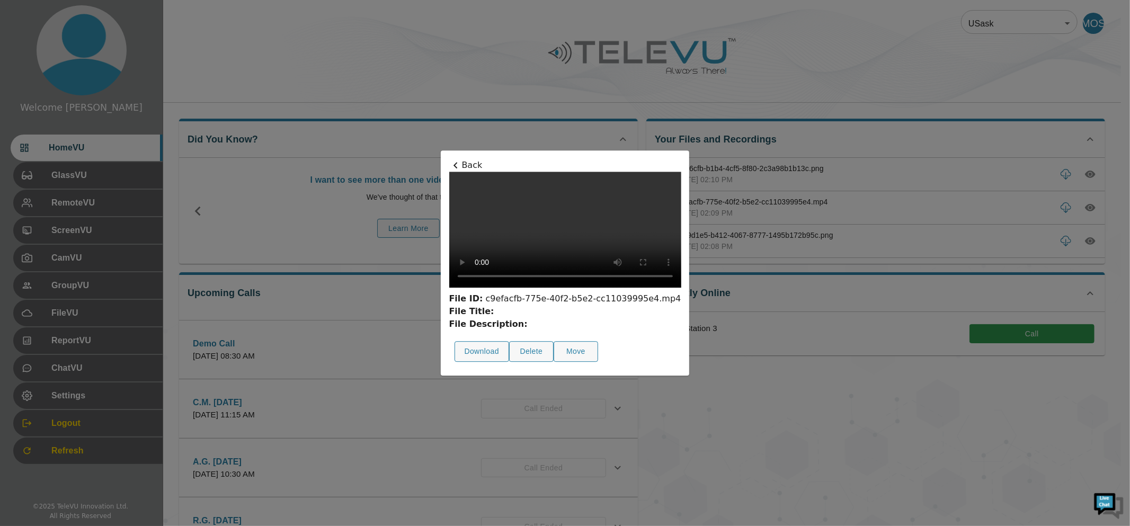
click at [835, 259] on div at bounding box center [565, 263] width 1130 height 526
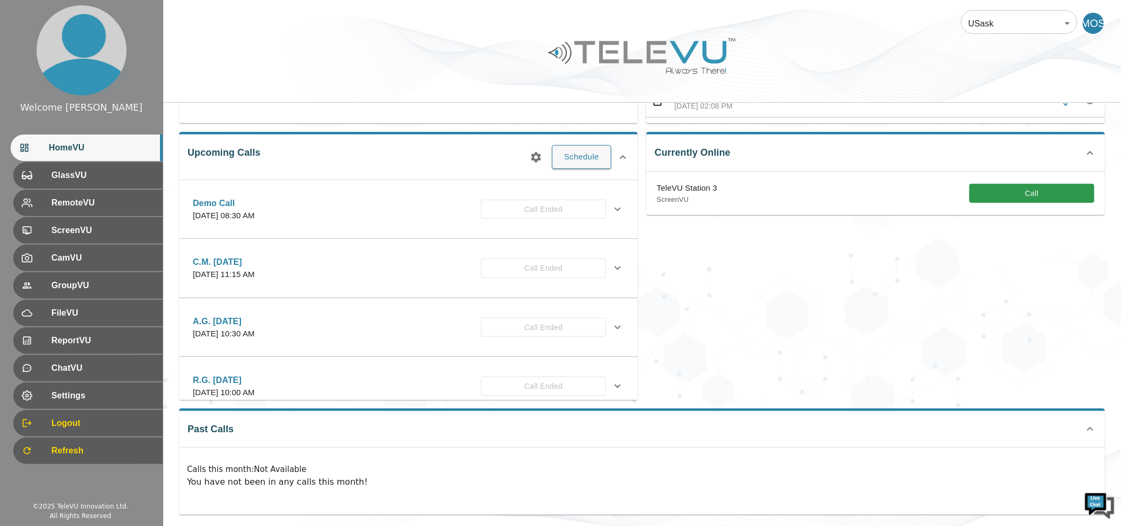
scroll to position [144, 0]
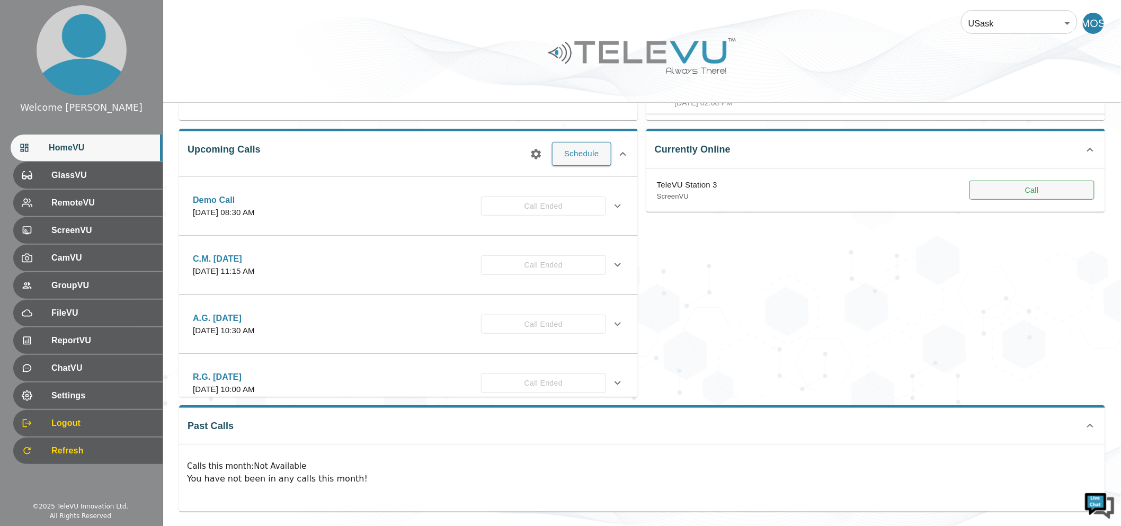
click at [1017, 184] on button "Call" at bounding box center [1032, 191] width 125 height 20
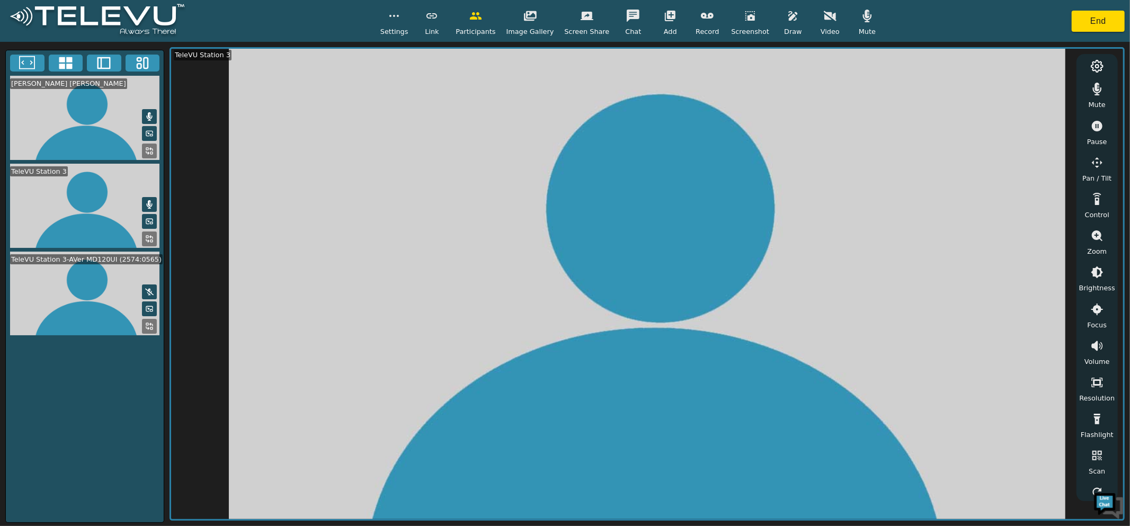
click at [876, 22] on div "Settings Link Participants Image Gallery Screen Share Chat Add Record Screensho…" at bounding box center [565, 21] width 1130 height 42
click at [868, 22] on button "button" at bounding box center [867, 15] width 26 height 21
click at [1108, 94] on button "button" at bounding box center [1097, 88] width 26 height 21
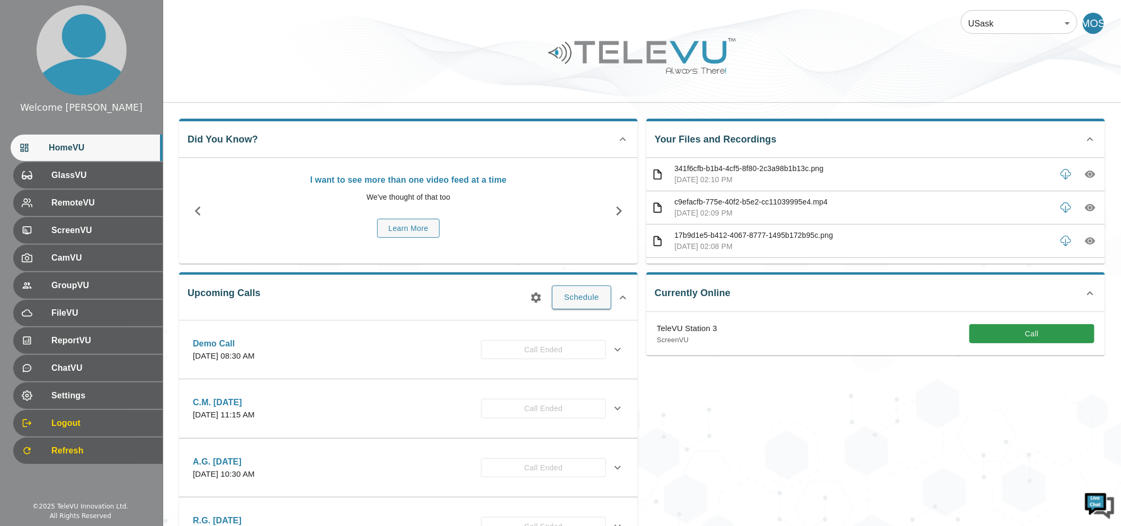
drag, startPoint x: 763, startPoint y: 369, endPoint x: 756, endPoint y: 377, distance: 10.5
click at [763, 370] on div "Currently Online TeleVU Station 3 ScreenVU Call" at bounding box center [871, 402] width 467 height 276
drag, startPoint x: 385, startPoint y: 58, endPoint x: 301, endPoint y: 47, distance: 85.0
click at [379, 56] on div at bounding box center [642, 64] width 958 height 60
